Goal: Information Seeking & Learning: Learn about a topic

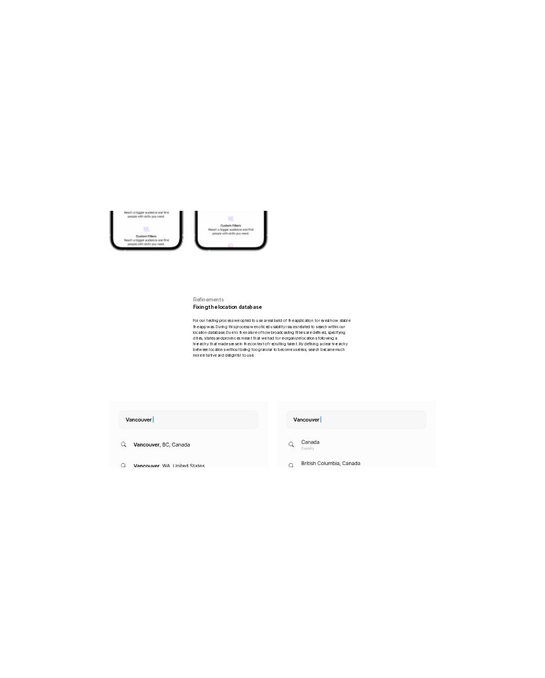
scroll to position [21149, 0]
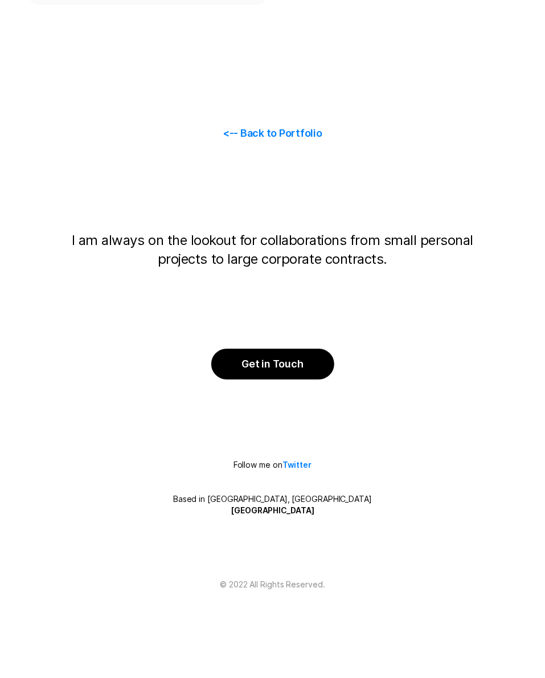
drag, startPoint x: 281, startPoint y: 130, endPoint x: 295, endPoint y: 122, distance: 16.8
click at [281, 130] on span "<-- Back to Portfolio" at bounding box center [273, 133] width 100 height 12
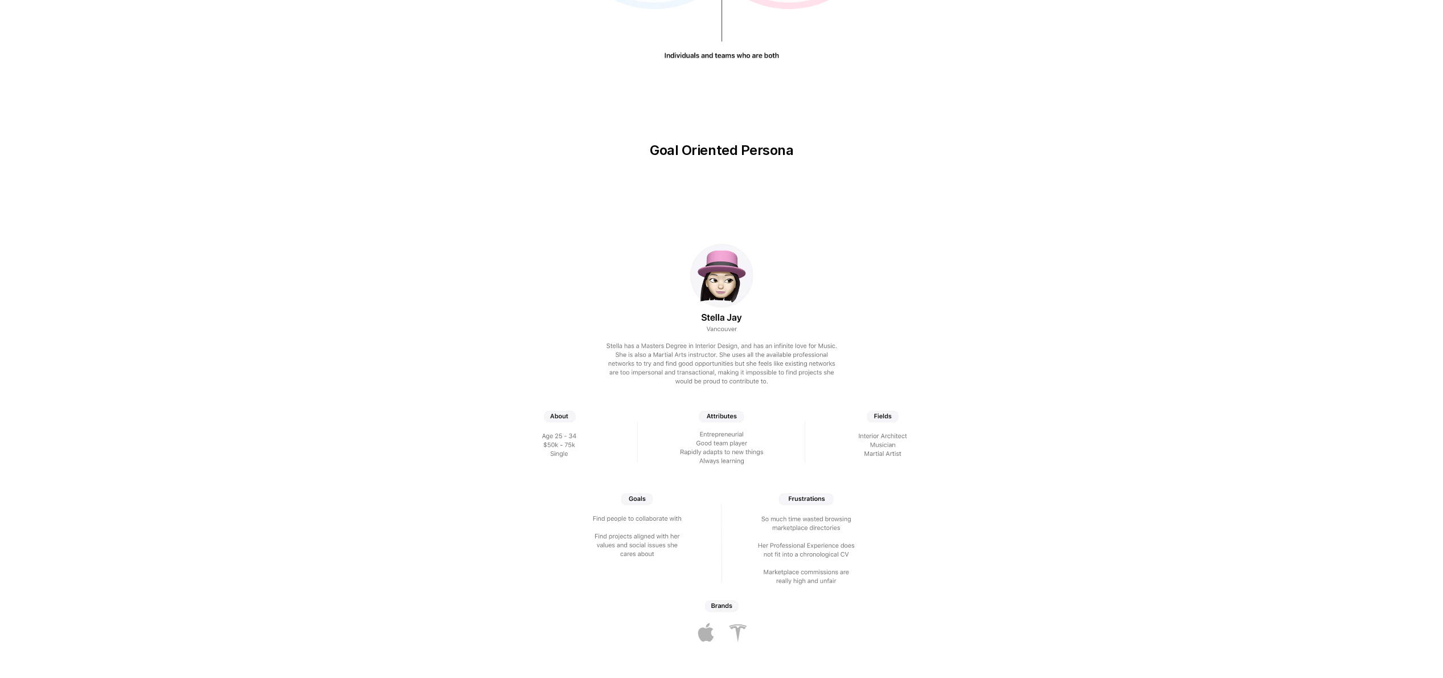
scroll to position [0, 0]
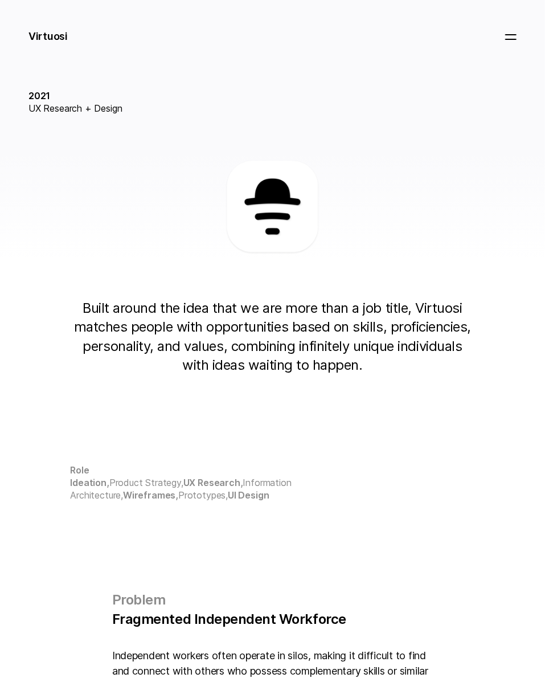
click at [166, 95] on span "2021" at bounding box center [272, 95] width 488 height 13
click at [48, 42] on h1 "Virtuosi" at bounding box center [47, 35] width 39 height 15
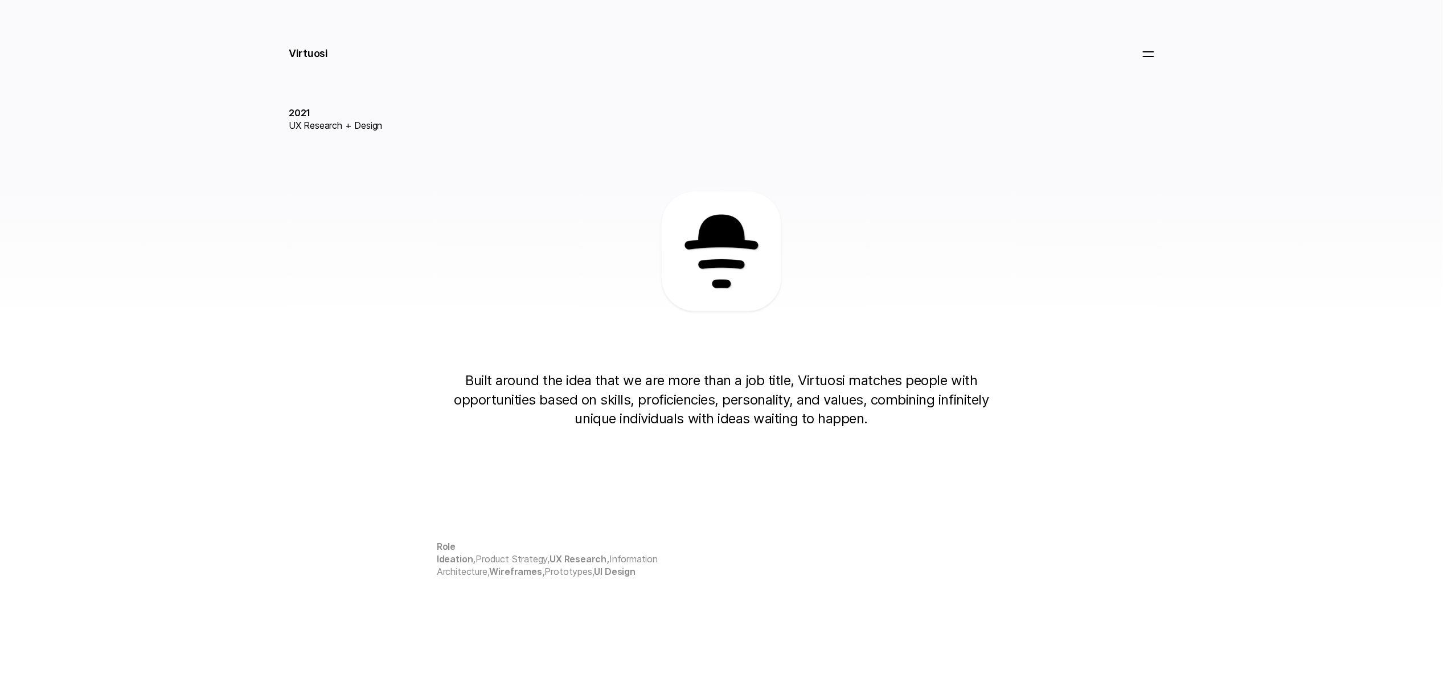
click at [306, 46] on h1 "Virtuosi" at bounding box center [308, 53] width 39 height 15
click at [1155, 54] on div at bounding box center [1148, 53] width 25 height 18
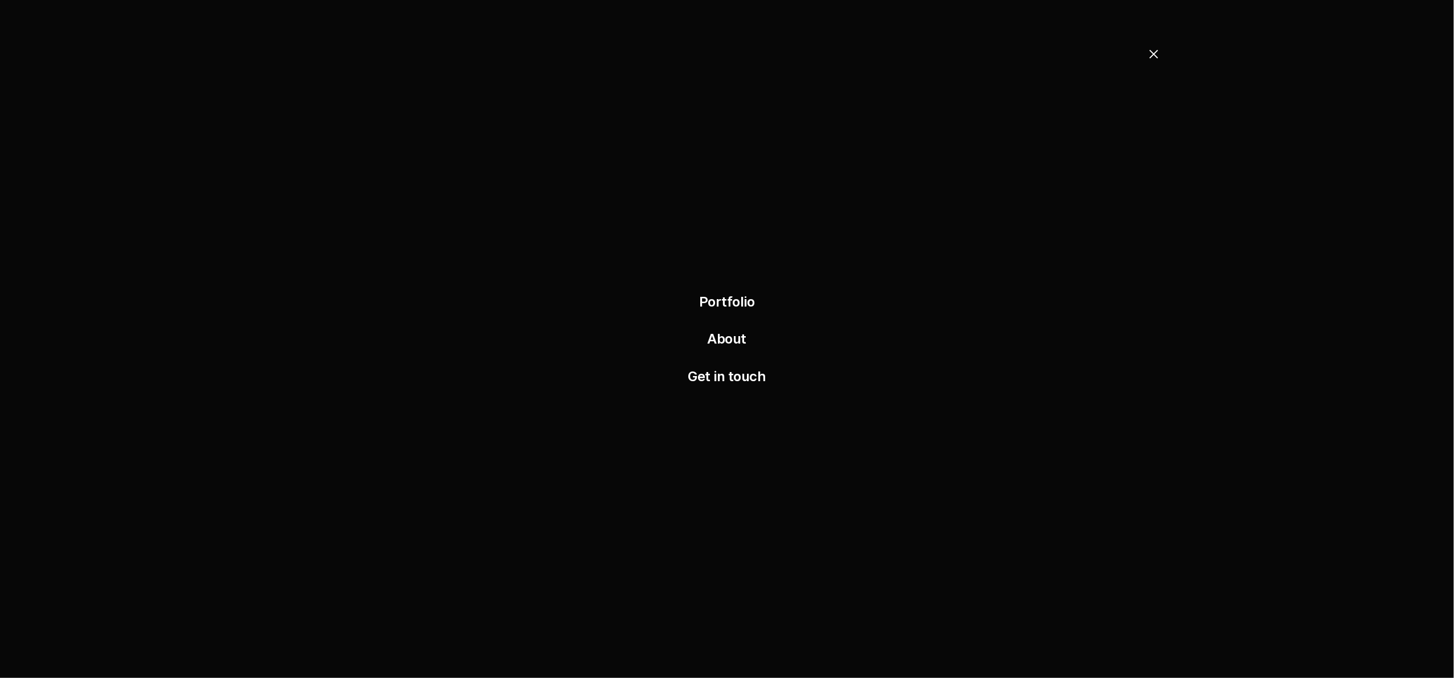
click at [733, 296] on link "Portfolio" at bounding box center [727, 301] width 56 height 17
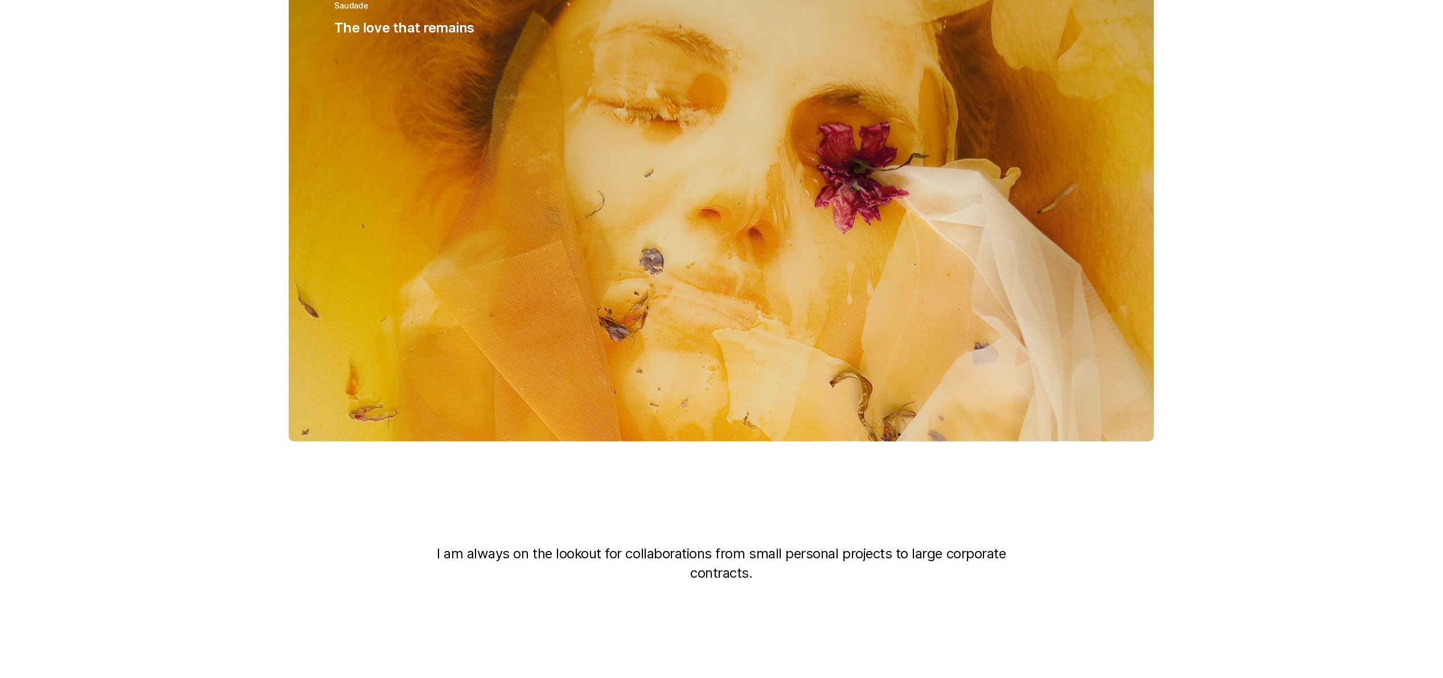
scroll to position [4205, 0]
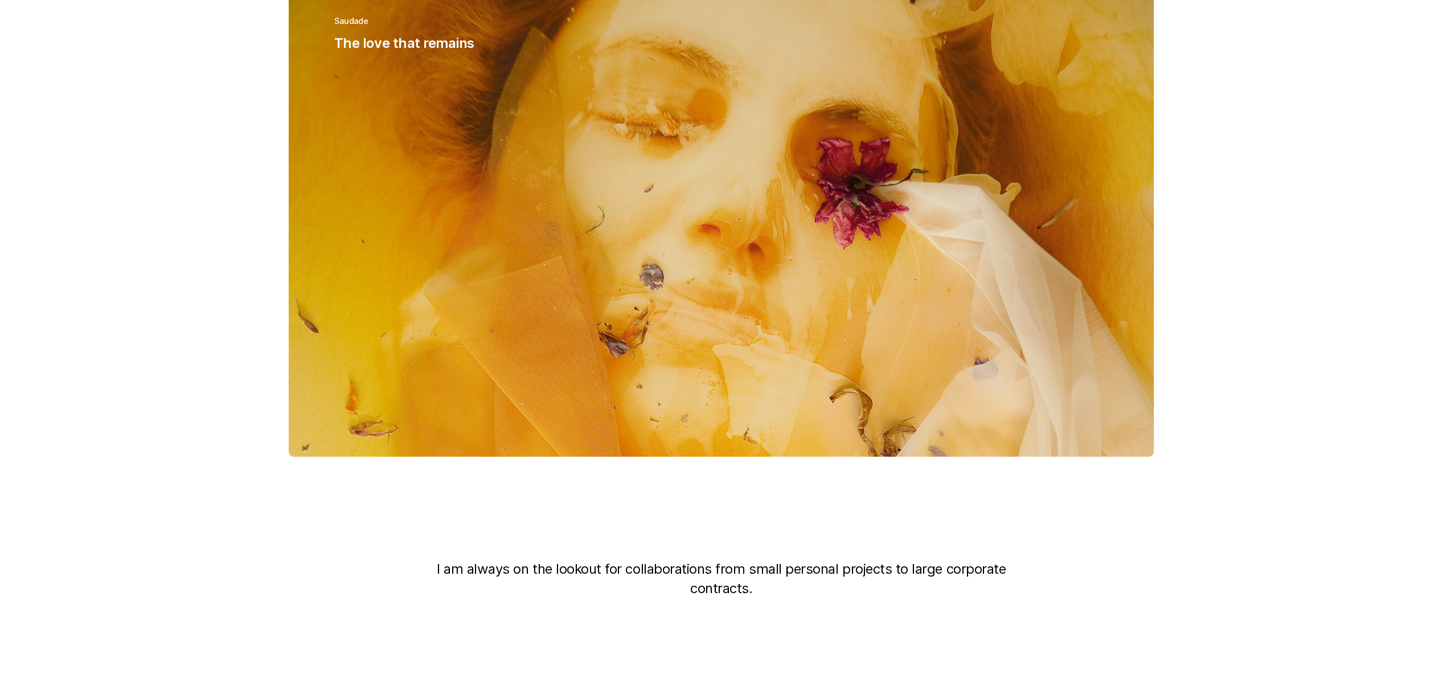
click at [425, 53] on p "The love that remains" at bounding box center [721, 43] width 774 height 19
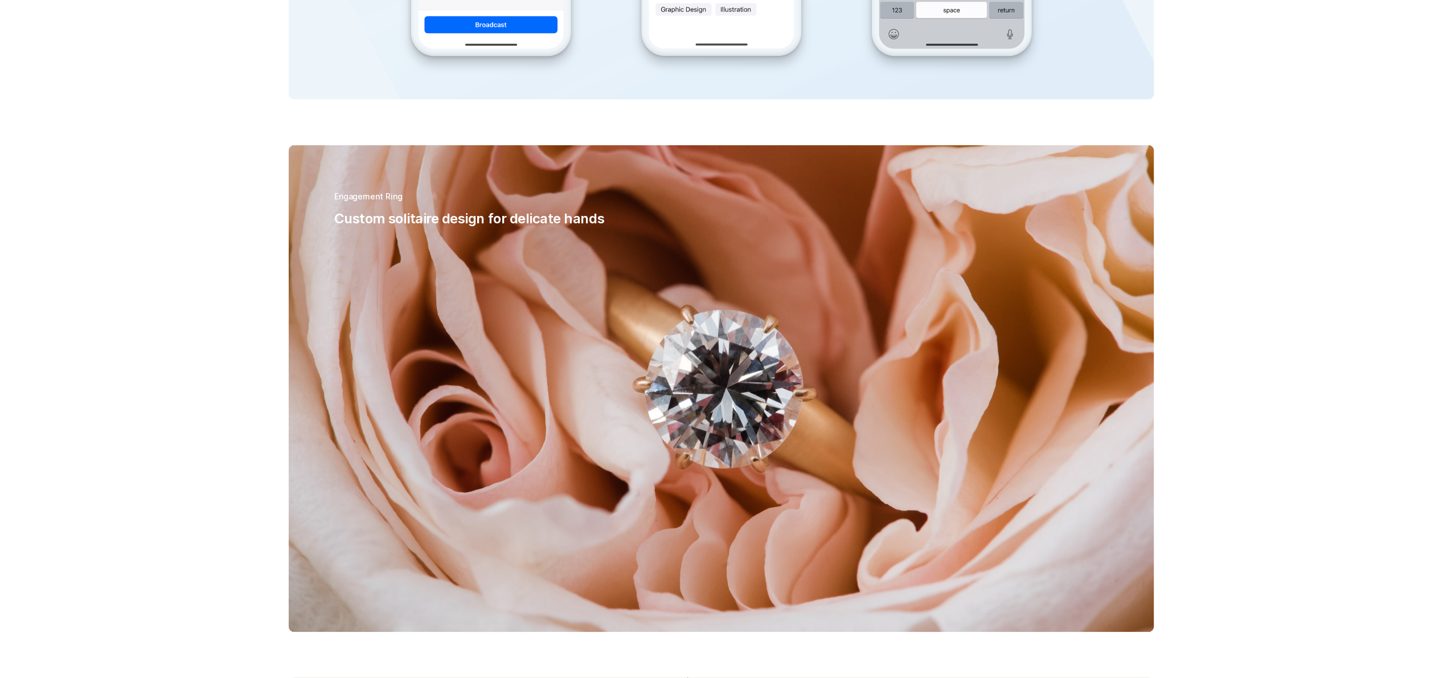
scroll to position [856, 0]
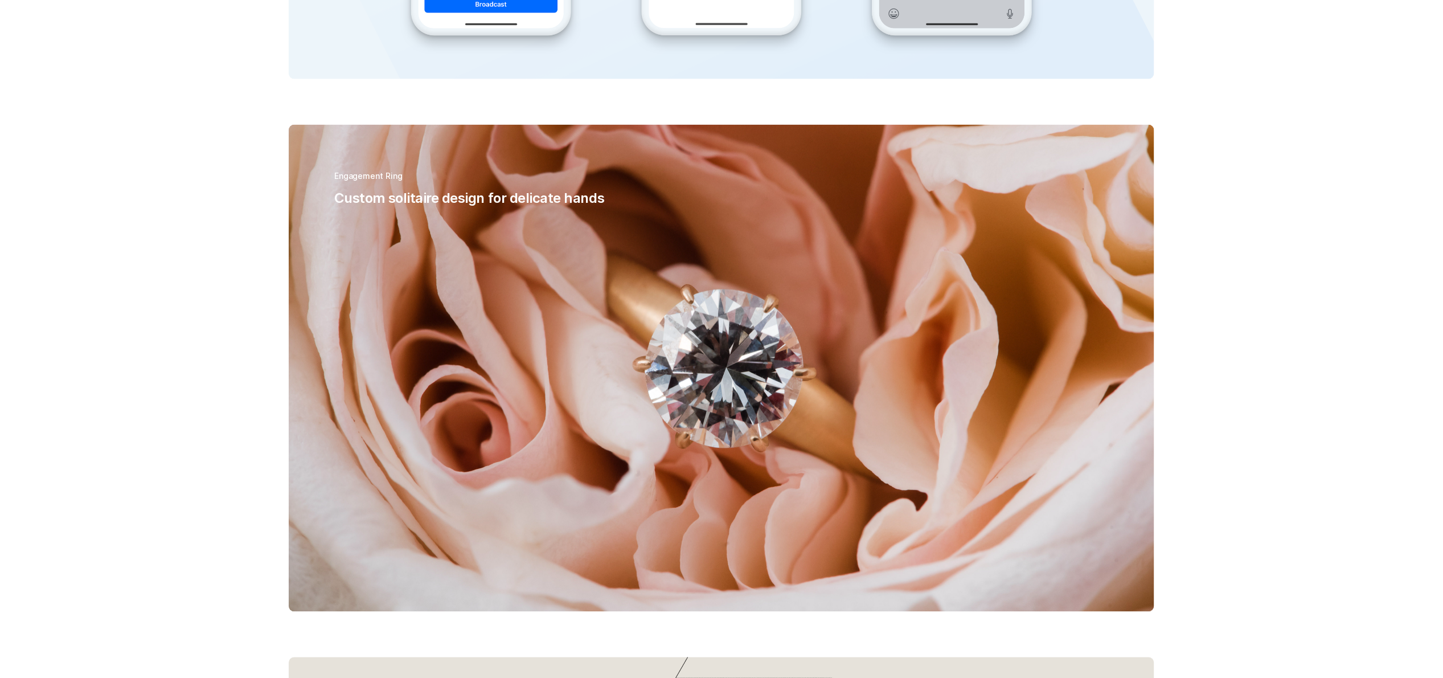
click at [471, 260] on div "Engagement Ring Custom solitaire design for delicate hands" at bounding box center [721, 368] width 865 height 487
